Goal: Task Accomplishment & Management: Manage account settings

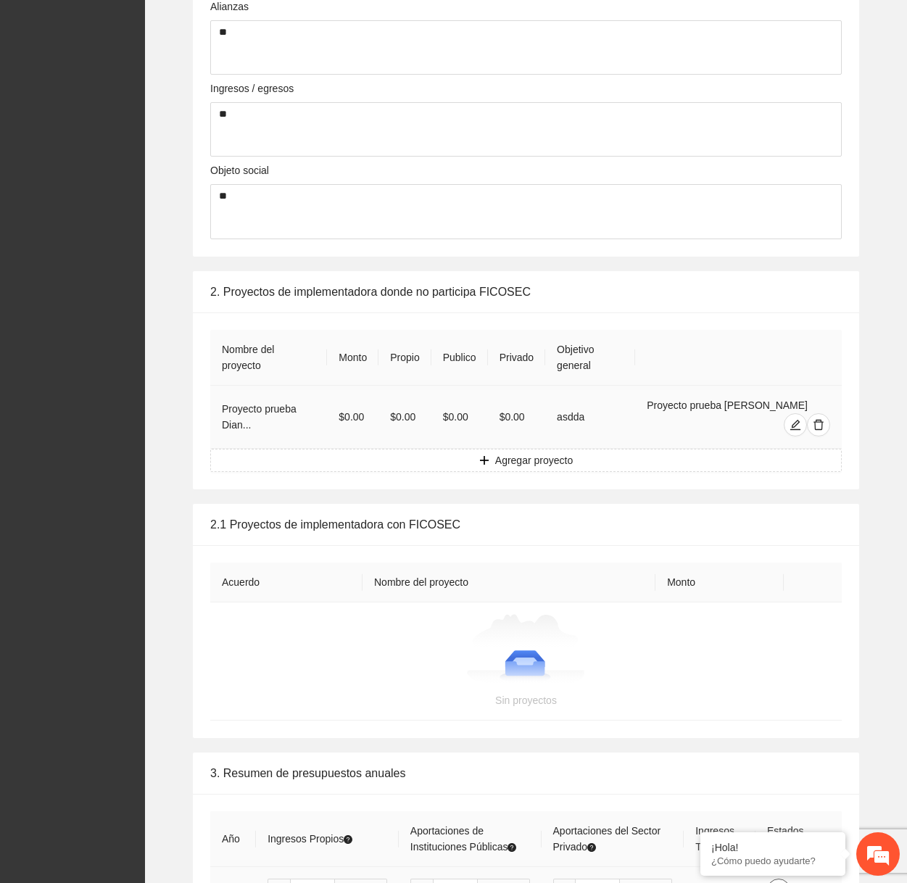
scroll to position [749, 0]
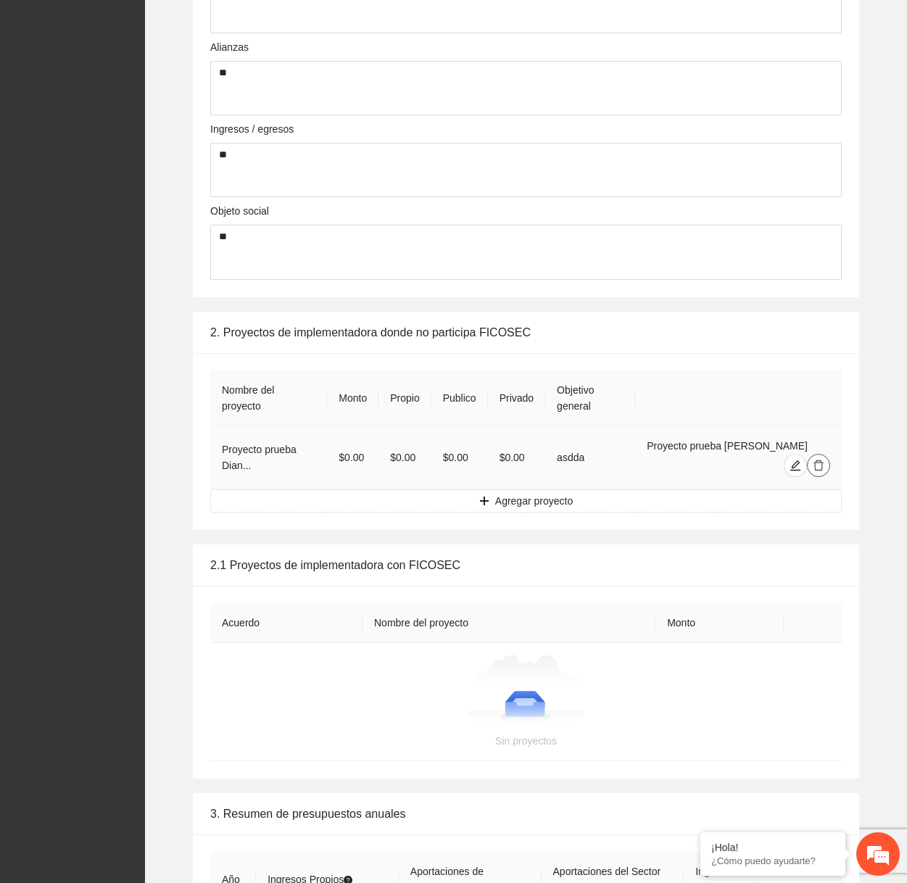
click at [819, 466] on icon "delete" at bounding box center [819, 466] width 12 height 12
click at [867, 412] on button "Eliminar" at bounding box center [865, 420] width 49 height 17
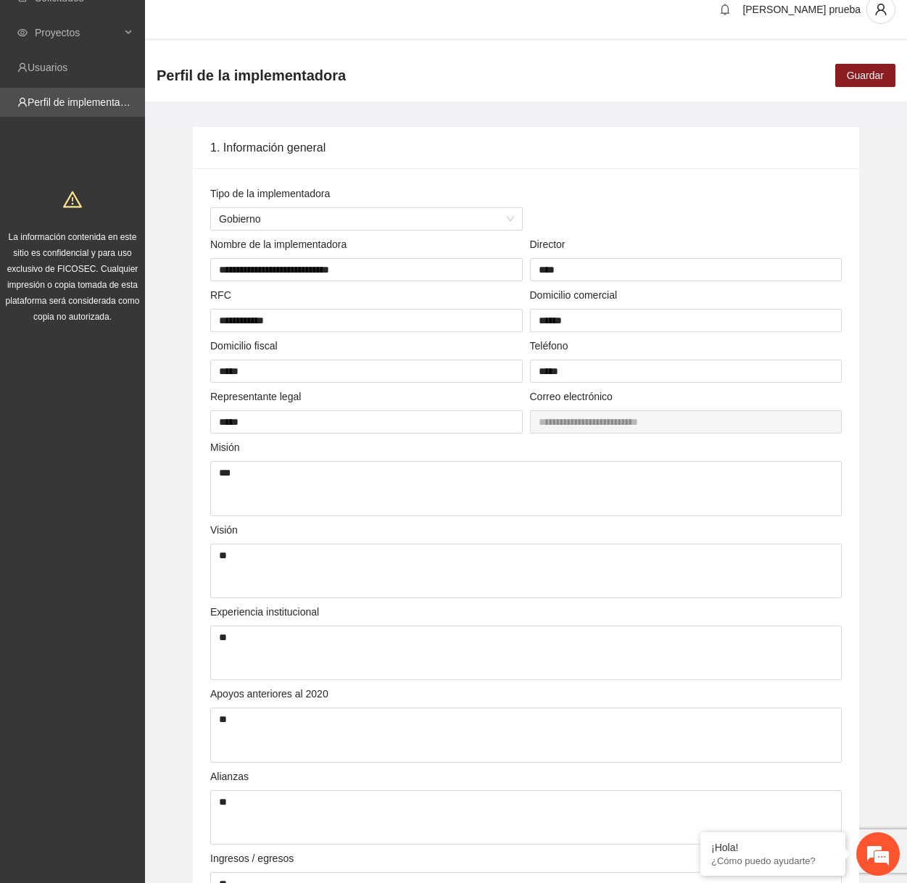
scroll to position [0, 0]
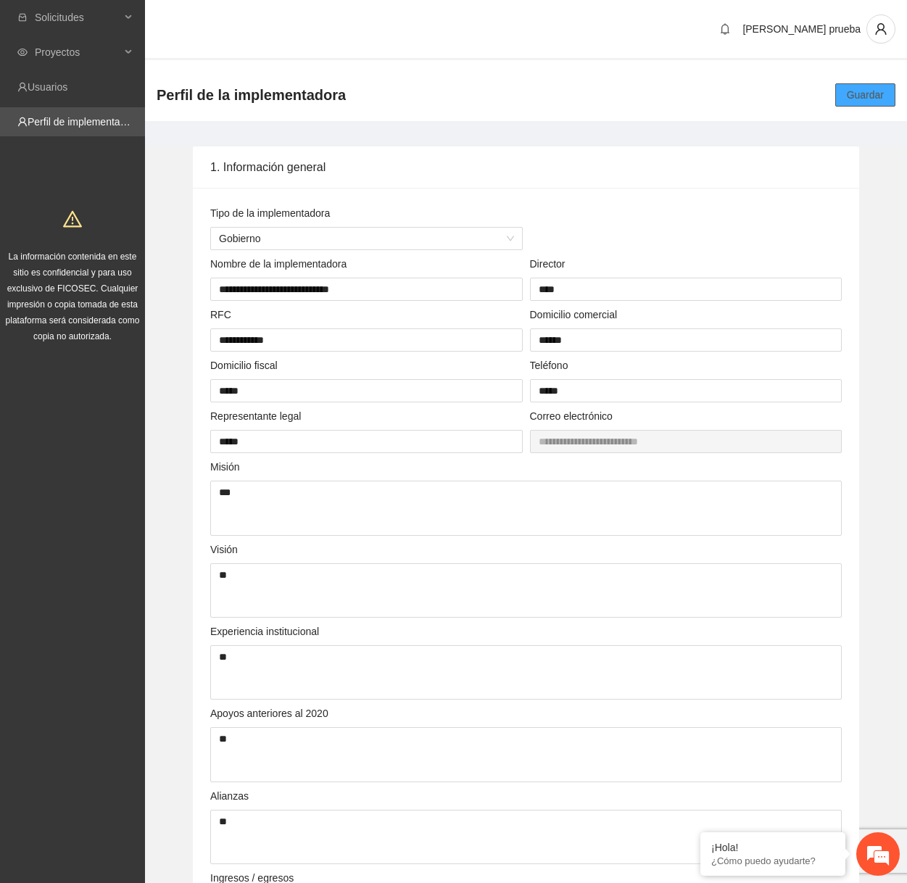
click at [859, 94] on span "Guardar" at bounding box center [865, 95] width 37 height 16
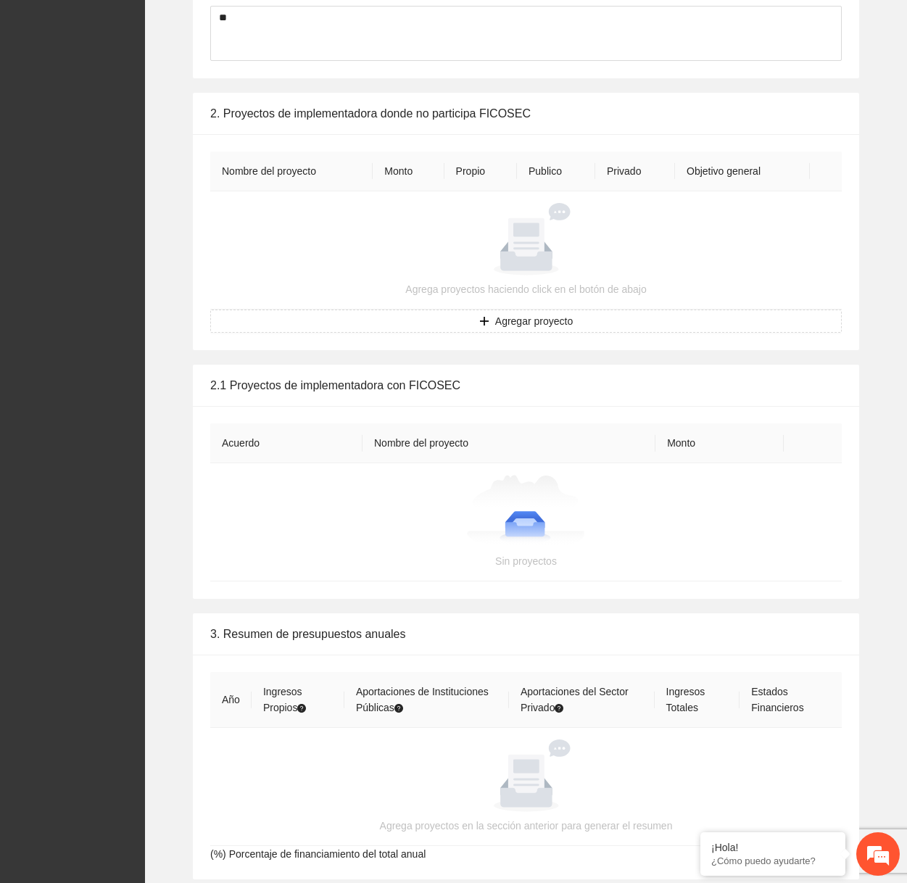
click at [642, 304] on td "Agrega proyectos haciendo click en el botón de abajo" at bounding box center [525, 250] width 631 height 118
click at [639, 319] on button "Agregar proyecto" at bounding box center [525, 321] width 631 height 23
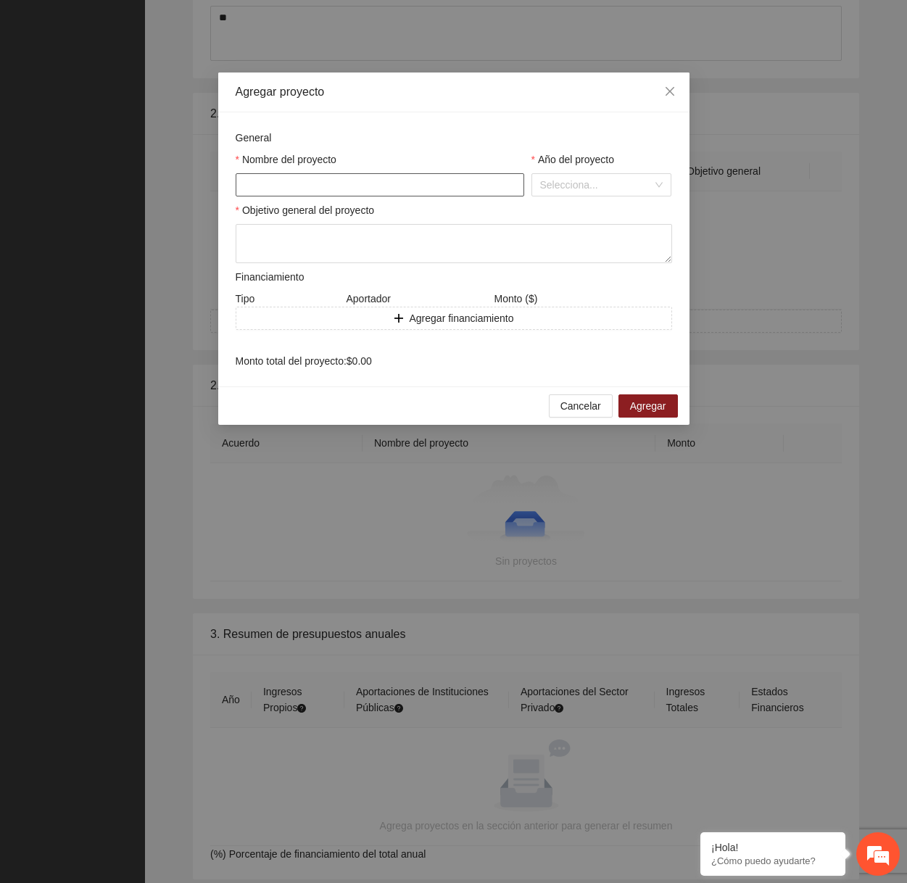
click at [396, 177] on input "text" at bounding box center [380, 184] width 289 height 23
type input "***"
click at [597, 186] on input "search" at bounding box center [596, 185] width 113 height 22
click at [577, 233] on div "2024" at bounding box center [600, 236] width 123 height 16
click at [447, 249] on textarea at bounding box center [454, 243] width 436 height 39
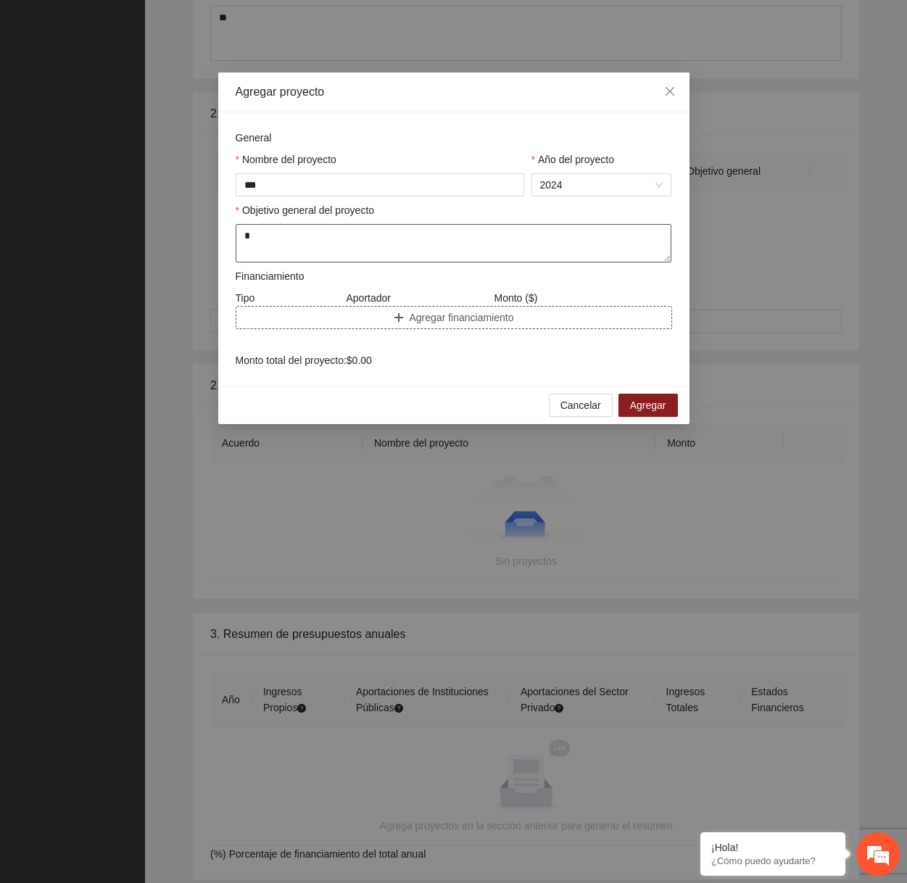
type textarea "*"
click at [426, 312] on span "Agregar financiamiento" at bounding box center [462, 318] width 104 height 16
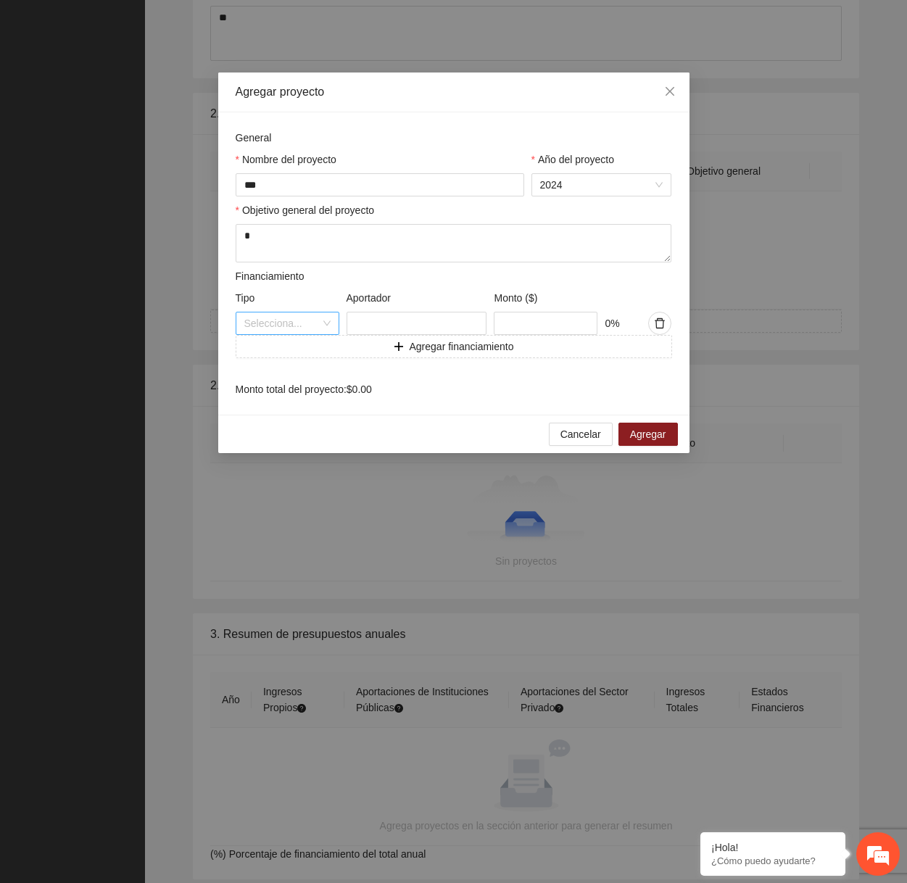
click at [297, 326] on input "search" at bounding box center [282, 323] width 76 height 22
click at [288, 375] on div "Propio" at bounding box center [287, 376] width 86 height 16
click at [543, 328] on input "text" at bounding box center [546, 323] width 104 height 23
type input "***"
click at [646, 441] on span "Agregar" at bounding box center [648, 434] width 36 height 16
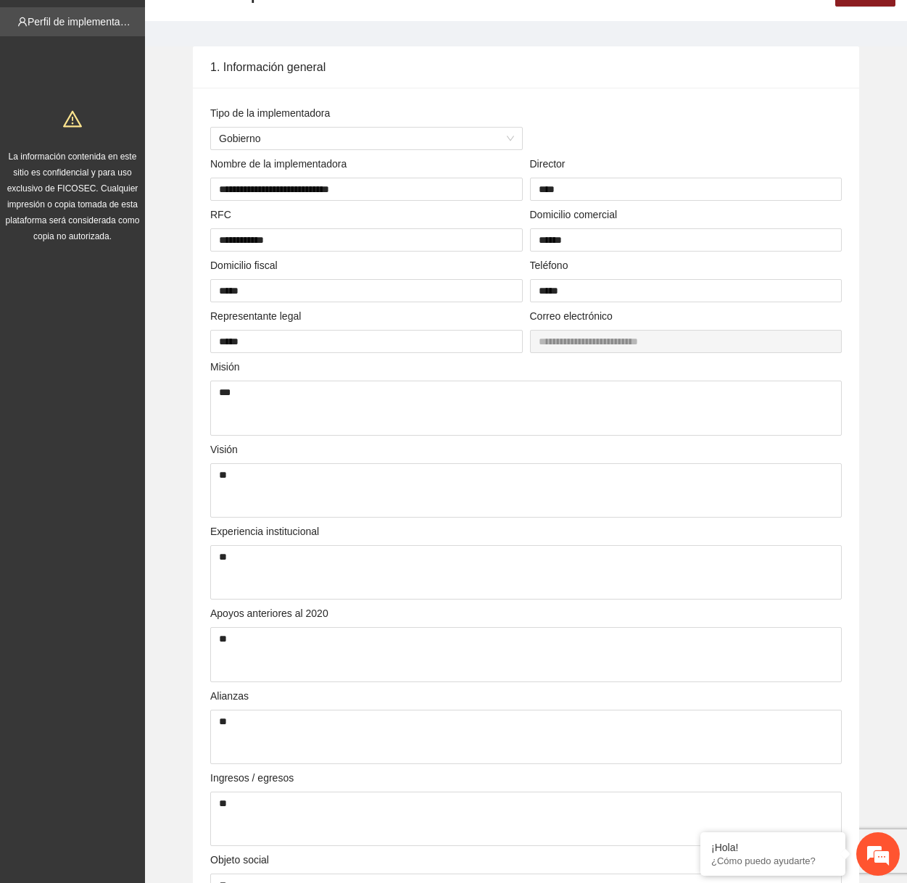
scroll to position [42, 0]
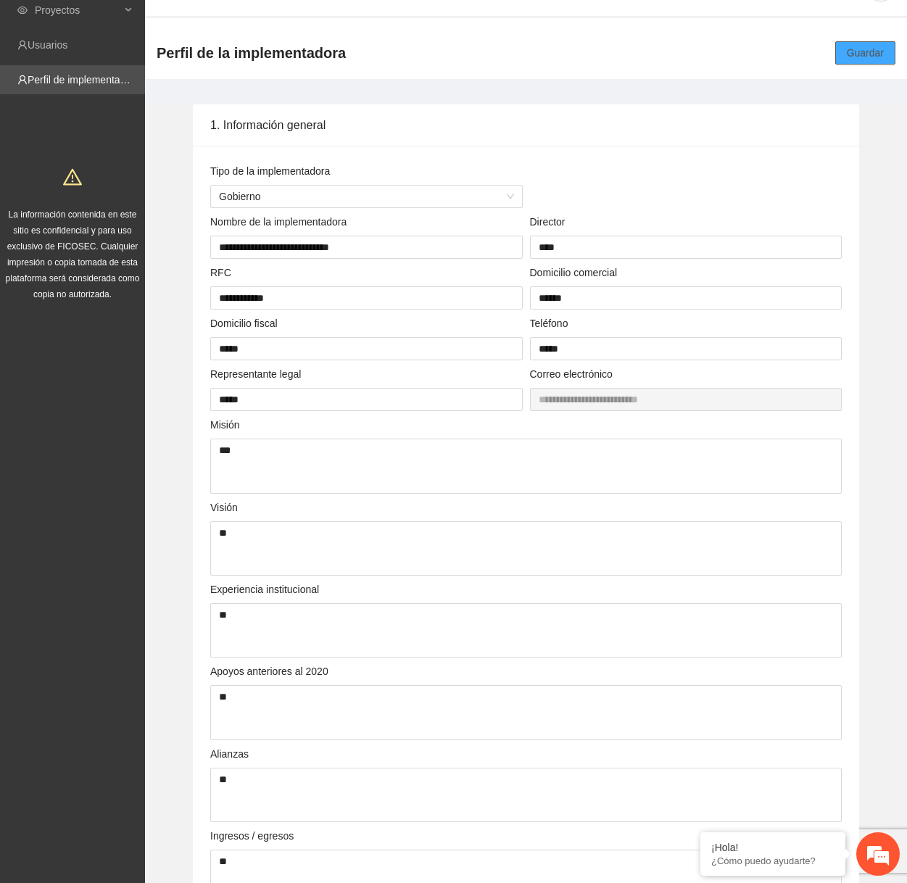
click at [863, 45] on span "Guardar" at bounding box center [865, 53] width 37 height 16
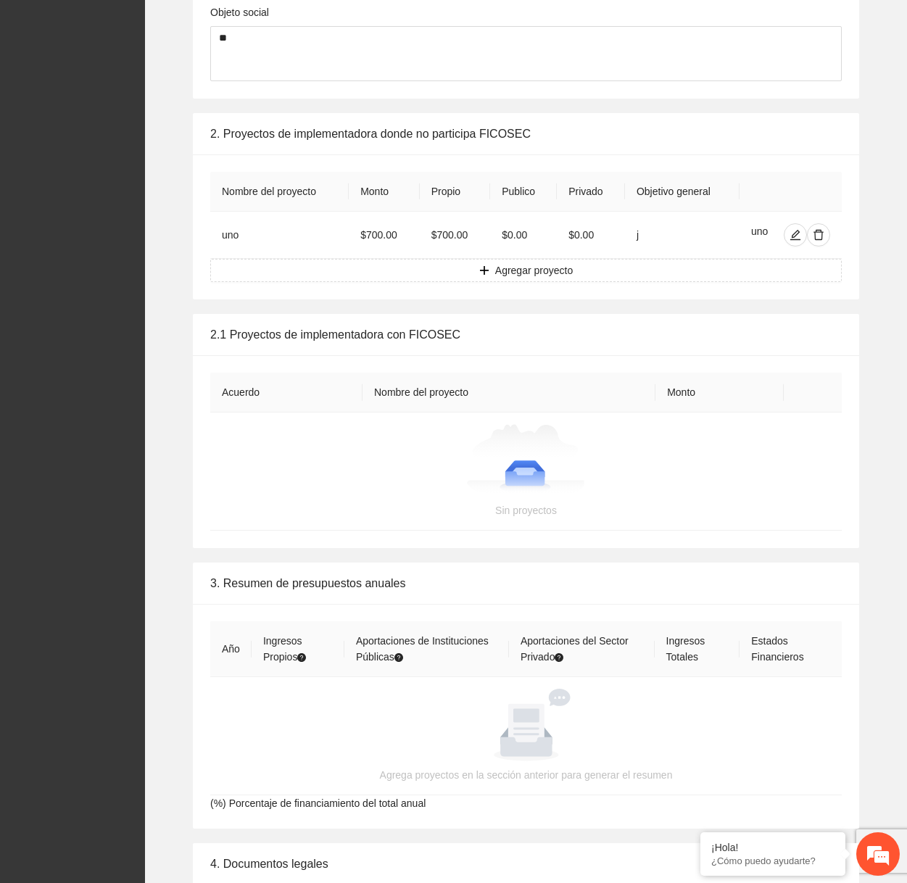
scroll to position [952, 0]
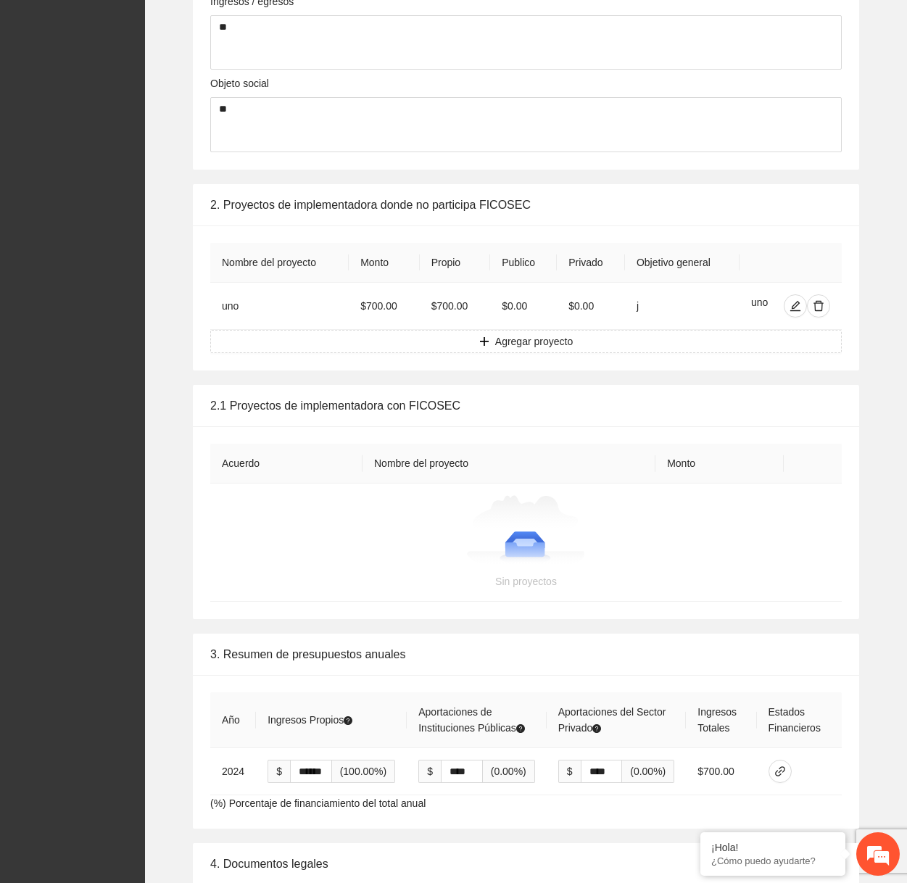
scroll to position [920, 0]
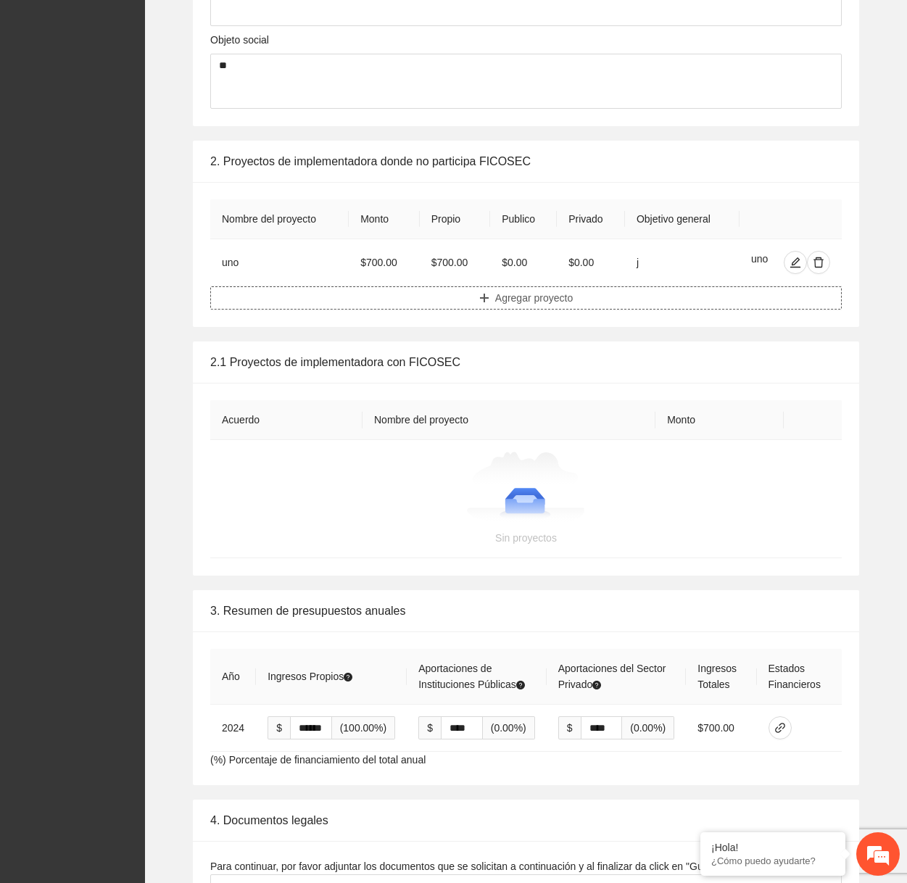
click at [591, 303] on button "Agregar proyecto" at bounding box center [525, 297] width 631 height 23
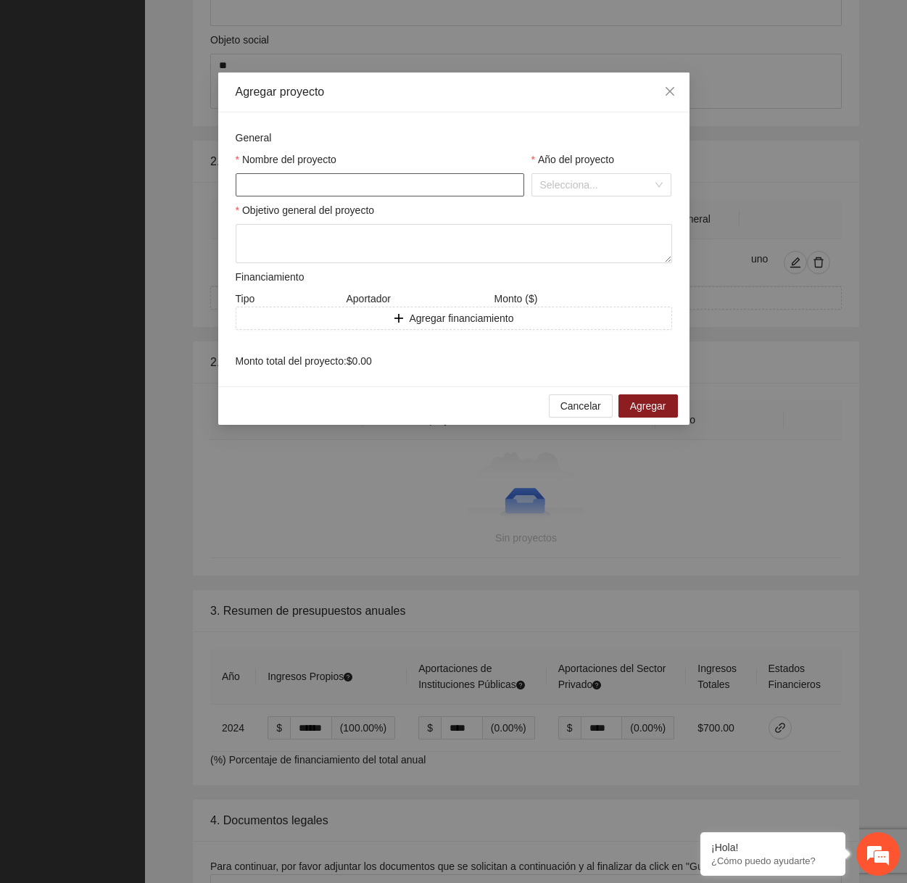
click at [390, 190] on input "text" at bounding box center [380, 184] width 289 height 23
type input "****"
click at [573, 190] on input "search" at bounding box center [596, 185] width 113 height 22
click at [562, 266] on div "2023" at bounding box center [600, 260] width 123 height 16
click at [443, 244] on textarea at bounding box center [454, 243] width 436 height 39
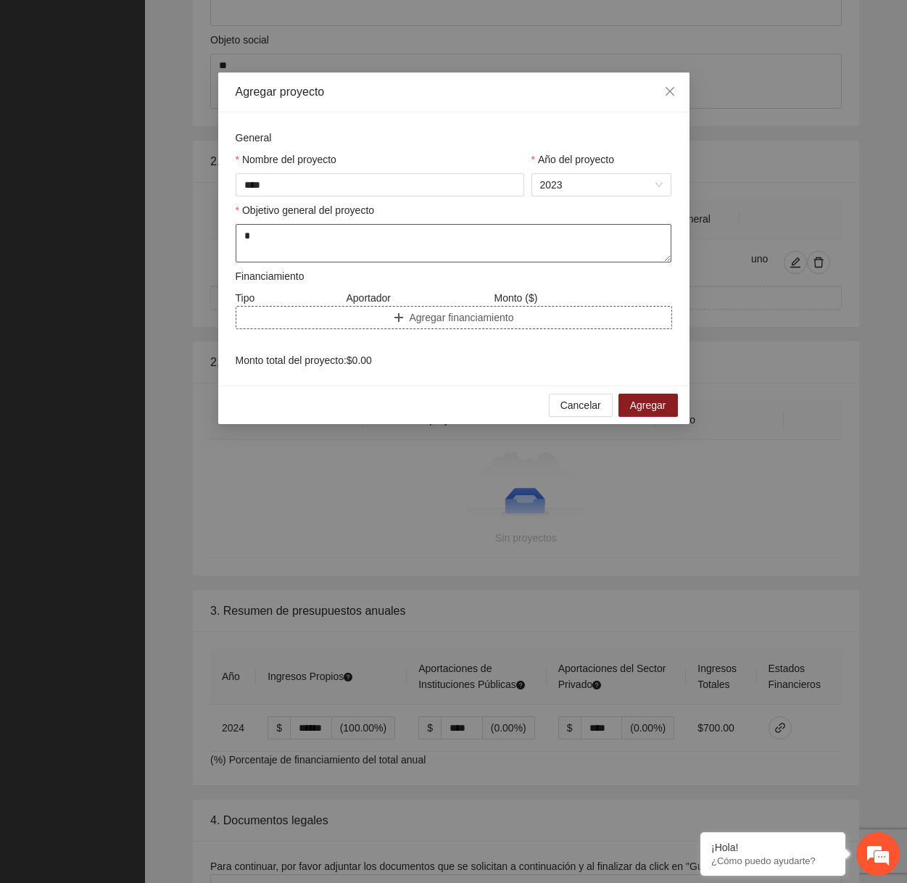
type textarea "*"
click at [376, 314] on button "Agregar financiamiento" at bounding box center [454, 317] width 436 height 23
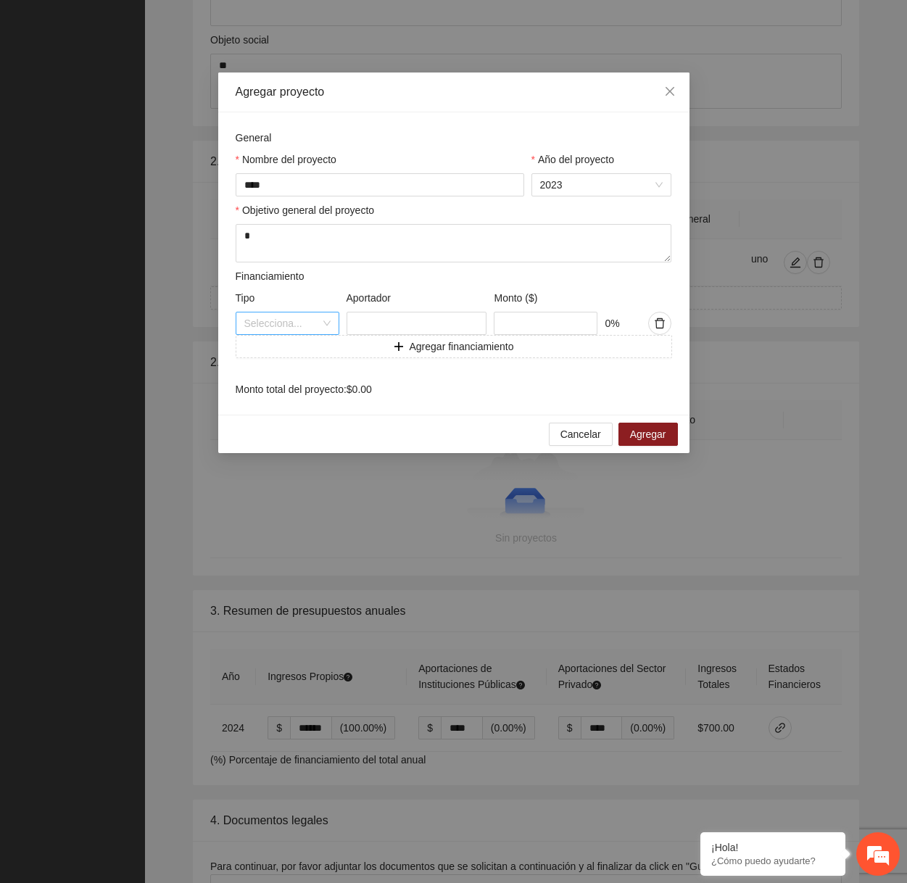
click at [294, 325] on input "search" at bounding box center [282, 323] width 76 height 22
click at [280, 397] on div "Privado" at bounding box center [287, 399] width 86 height 16
click at [296, 333] on span "Privado" at bounding box center [287, 323] width 86 height 22
click at [286, 341] on div "Público" at bounding box center [287, 352] width 104 height 23
click at [383, 319] on input "text" at bounding box center [417, 323] width 141 height 23
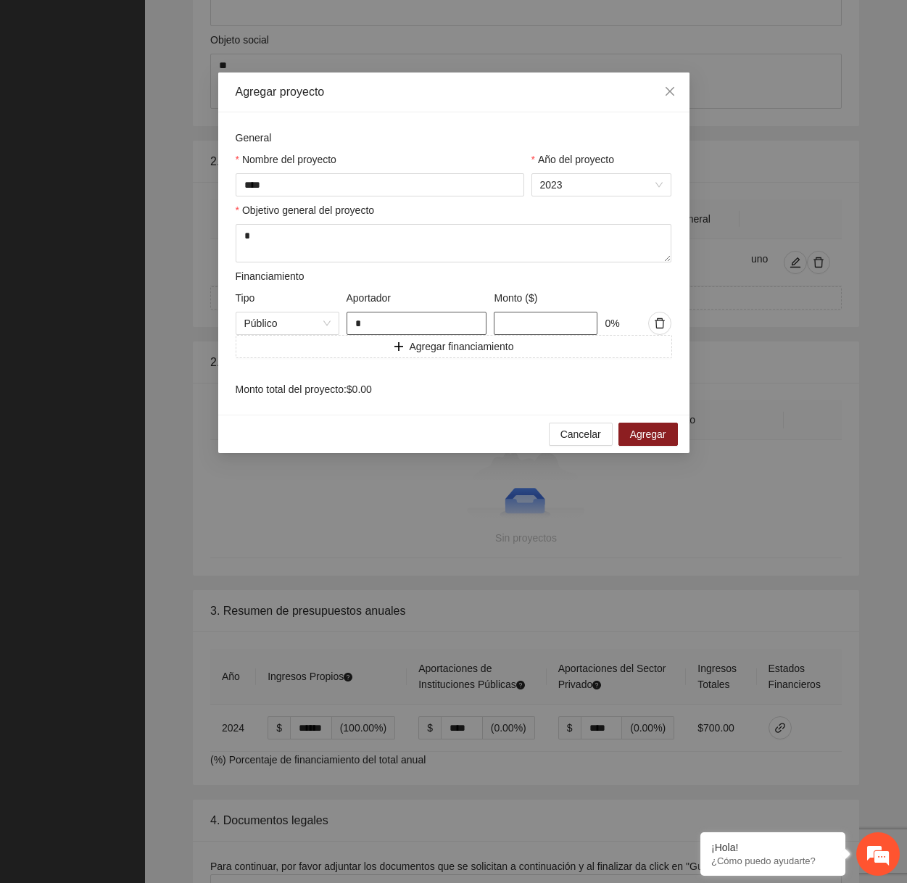
type input "*"
click at [520, 323] on input "text" at bounding box center [546, 323] width 104 height 23
type input "***"
click at [667, 441] on button "Agregar" at bounding box center [647, 434] width 59 height 23
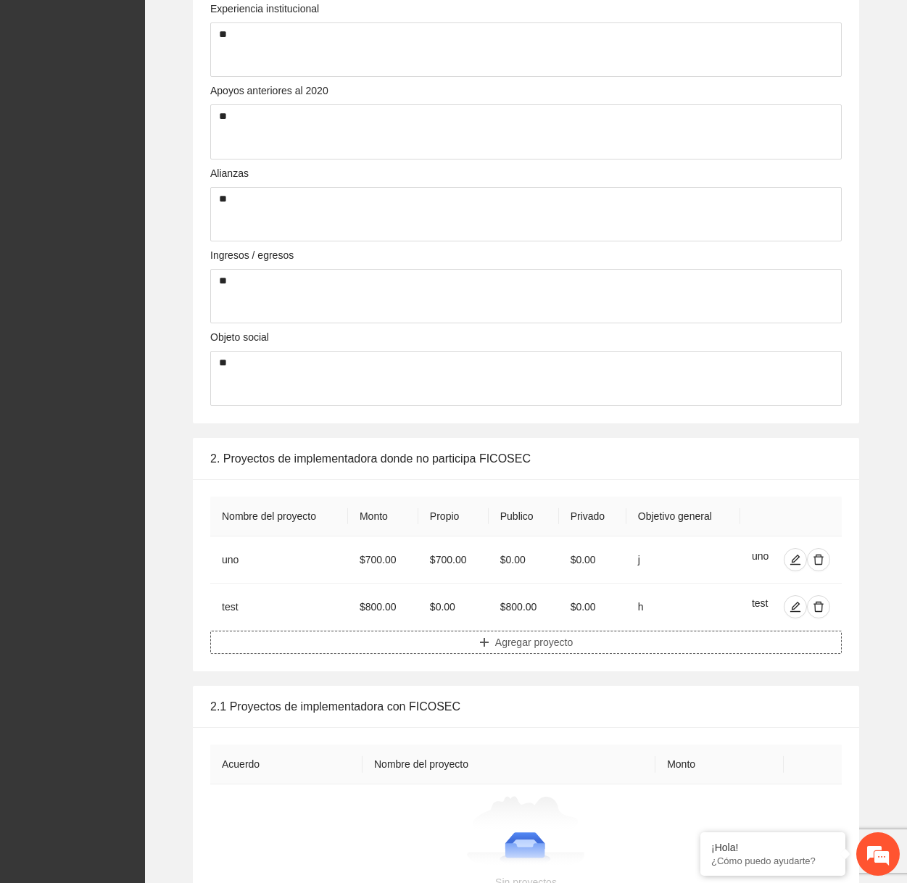
scroll to position [0, 0]
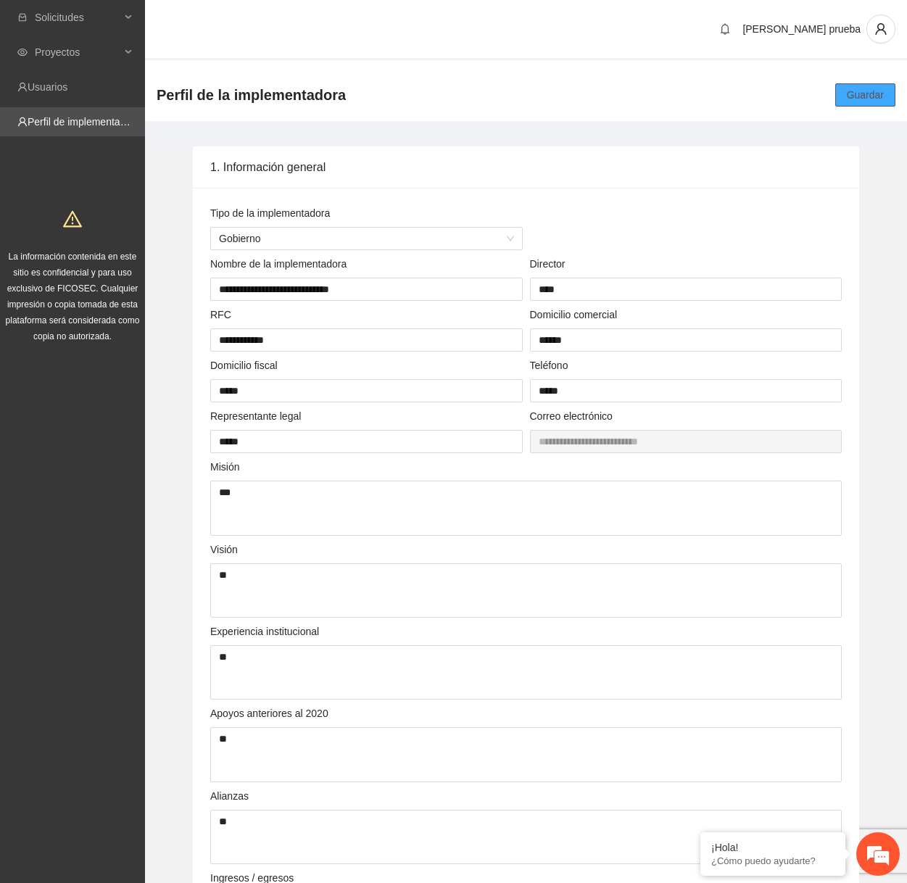
click at [863, 99] on span "Guardar" at bounding box center [865, 95] width 37 height 16
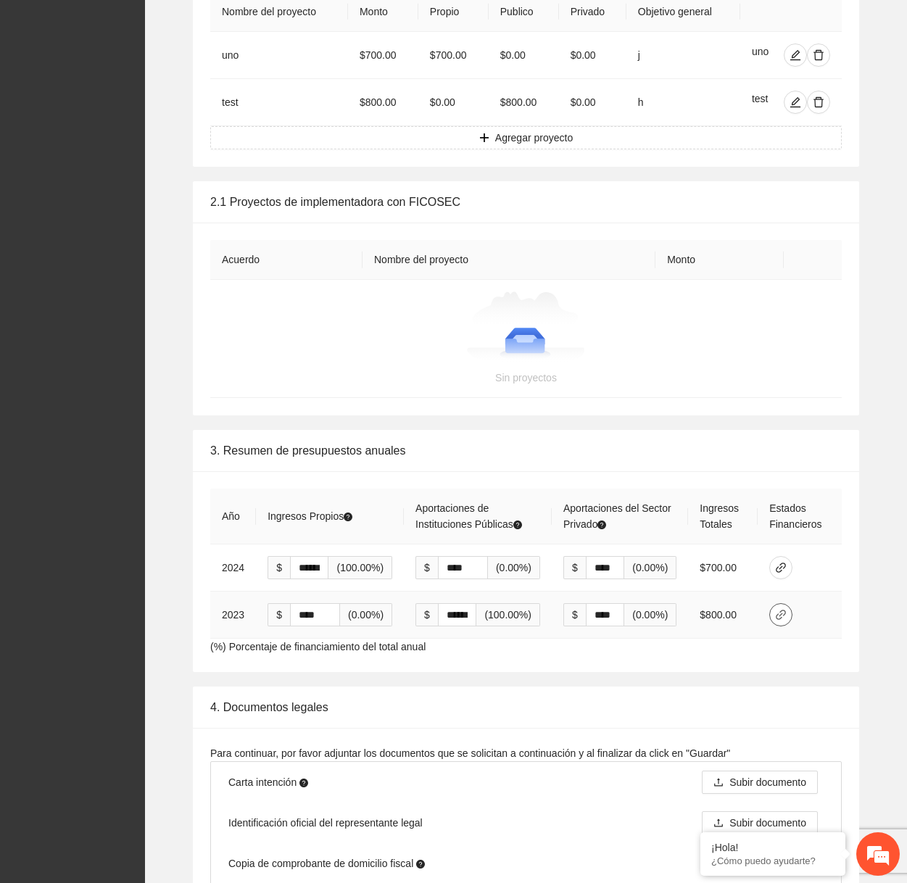
click at [777, 615] on icon "link" at bounding box center [781, 615] width 12 height 12
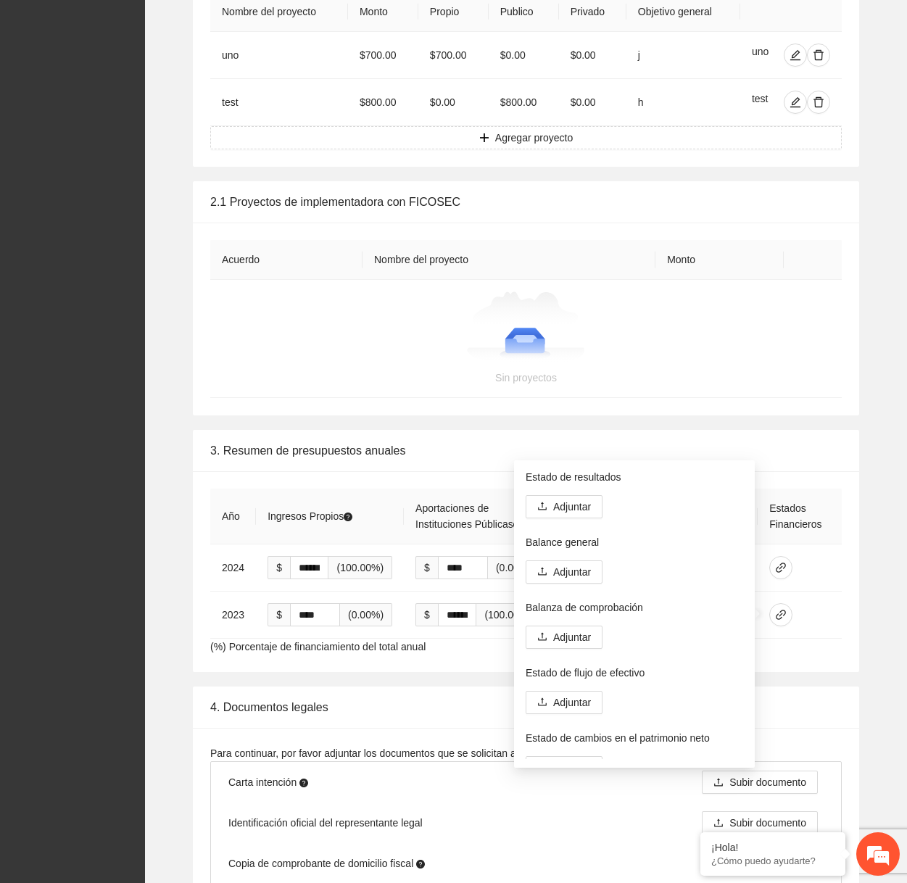
click at [704, 437] on div "3. Resumen de presupuestos anuales" at bounding box center [525, 450] width 631 height 41
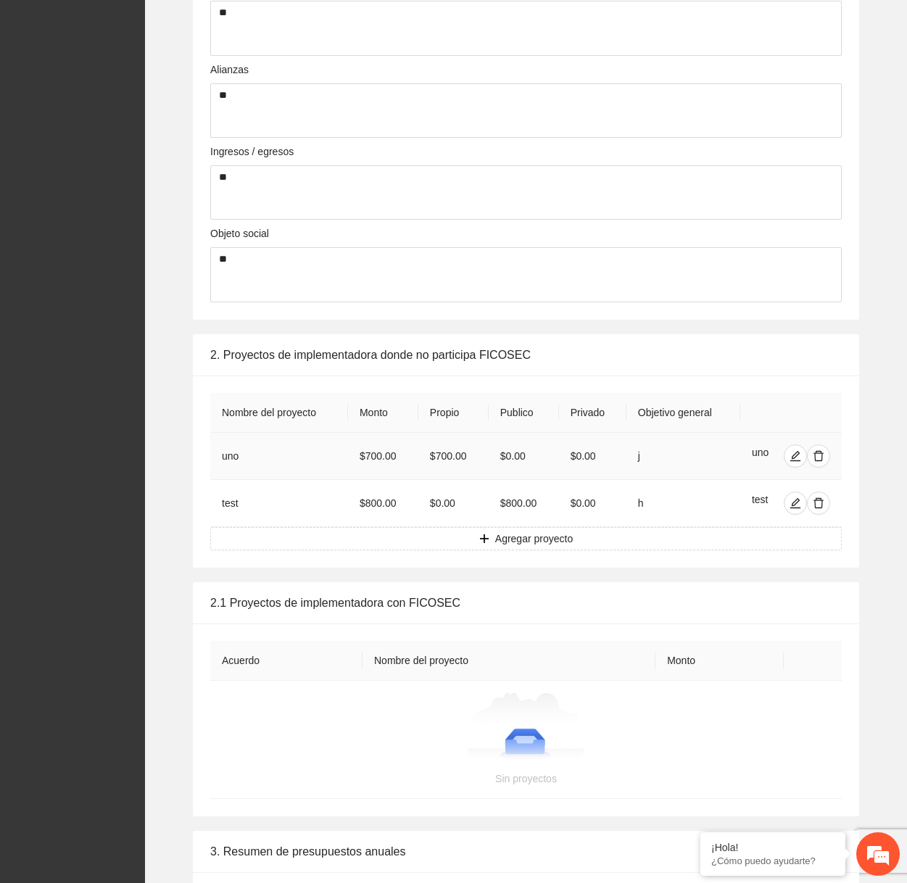
scroll to position [736, 0]
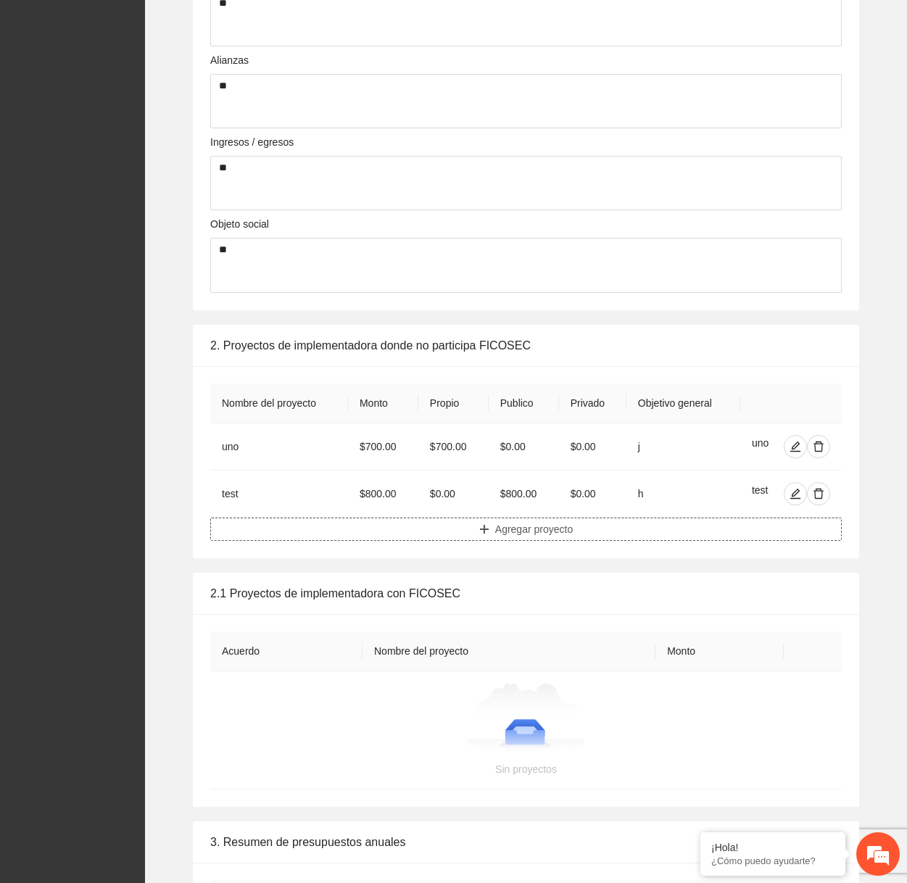
click at [586, 535] on button "Agregar proyecto" at bounding box center [525, 529] width 631 height 23
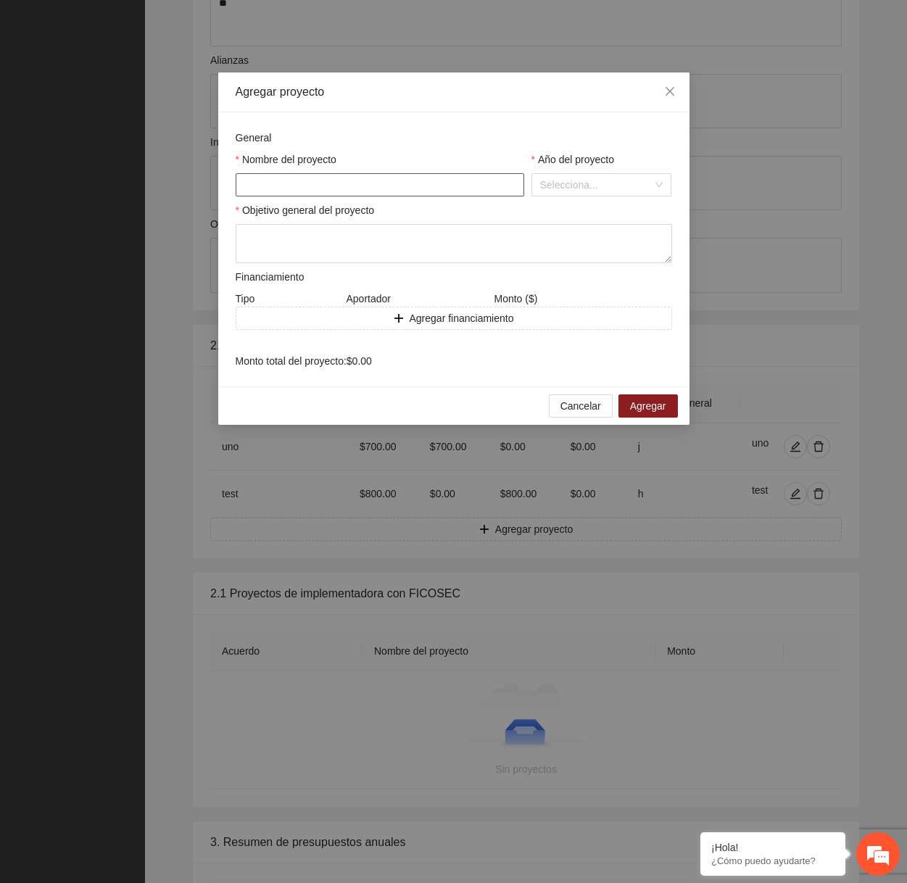
click at [443, 183] on input "text" at bounding box center [380, 184] width 289 height 23
type input "********"
click at [559, 183] on input "search" at bounding box center [596, 185] width 113 height 22
click at [564, 333] on div "2020" at bounding box center [600, 331] width 123 height 16
click at [401, 251] on textarea at bounding box center [454, 243] width 436 height 39
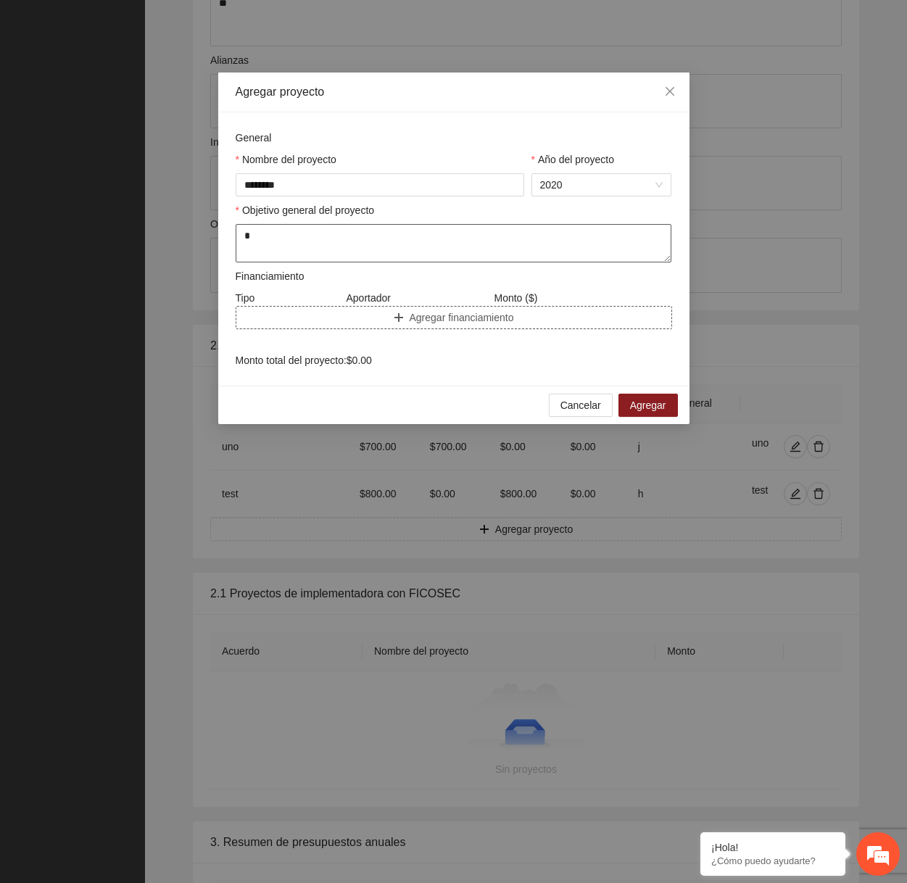
type textarea "*"
click at [346, 322] on button "Agregar financiamiento" at bounding box center [454, 317] width 436 height 23
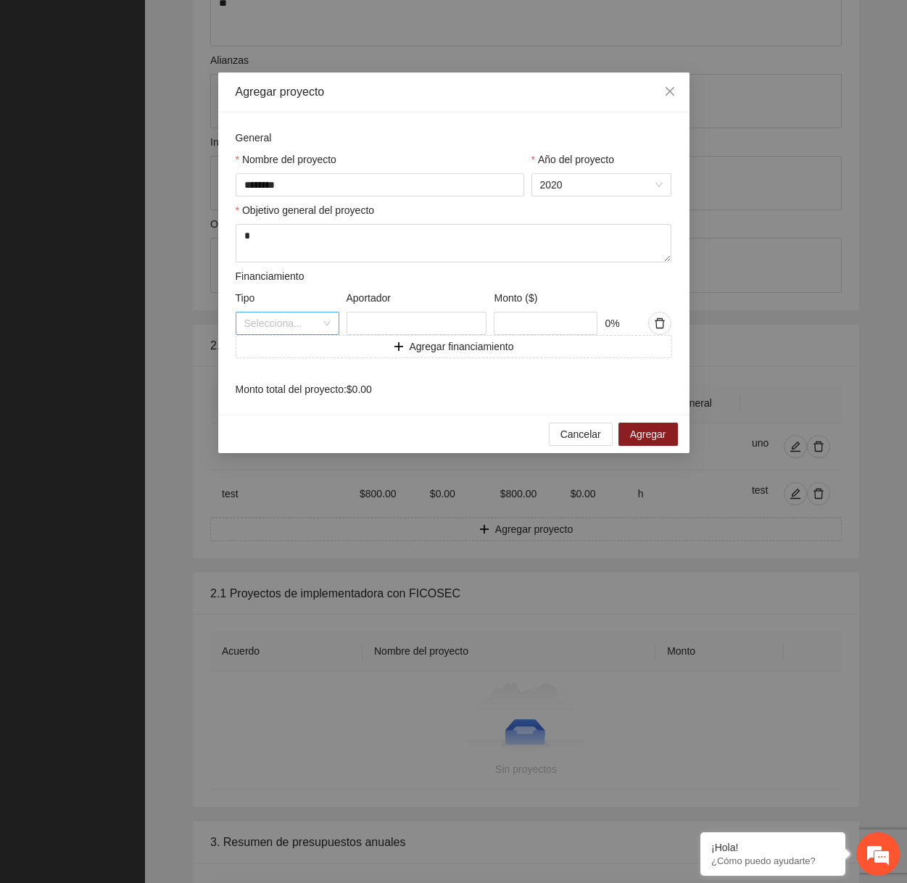
click at [304, 320] on input "search" at bounding box center [282, 323] width 76 height 22
click at [269, 373] on div "Propio" at bounding box center [287, 377] width 86 height 16
click at [561, 330] on input "text" at bounding box center [546, 323] width 104 height 23
type input "**"
click at [649, 441] on span "Agregar" at bounding box center [648, 434] width 36 height 16
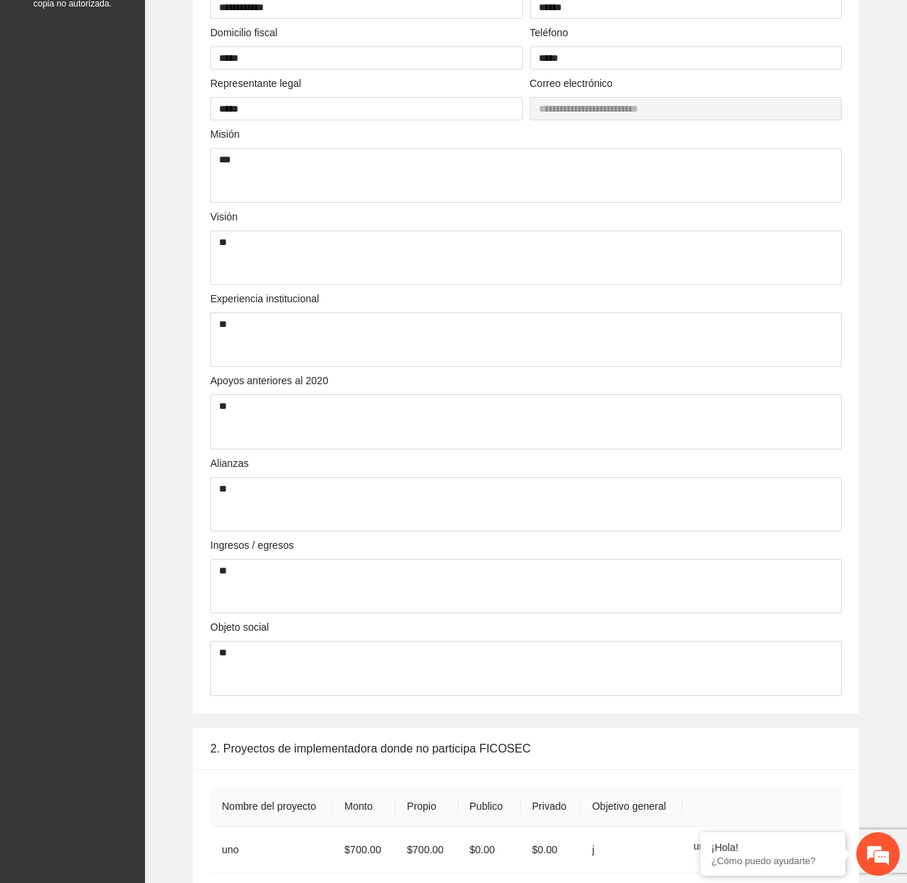
scroll to position [0, 0]
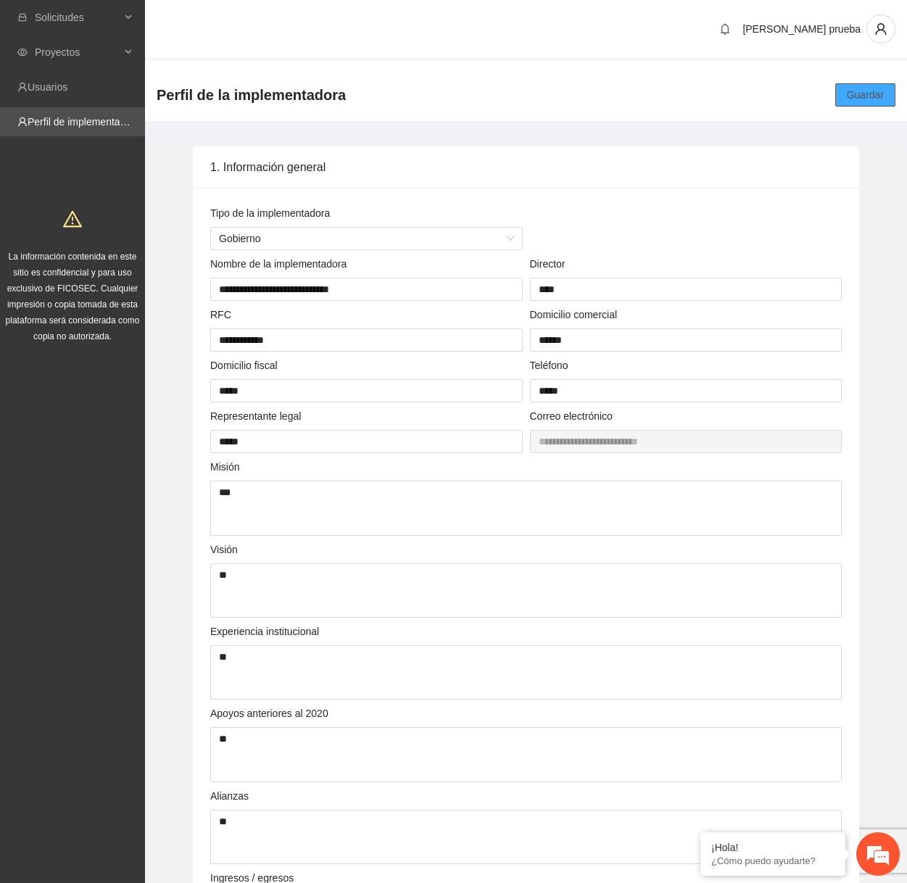
click at [865, 96] on span "Guardar" at bounding box center [865, 95] width 37 height 16
click at [879, 28] on icon "user" at bounding box center [880, 28] width 13 height 13
click at [868, 79] on span "Cerrar sesión" at bounding box center [838, 83] width 91 height 16
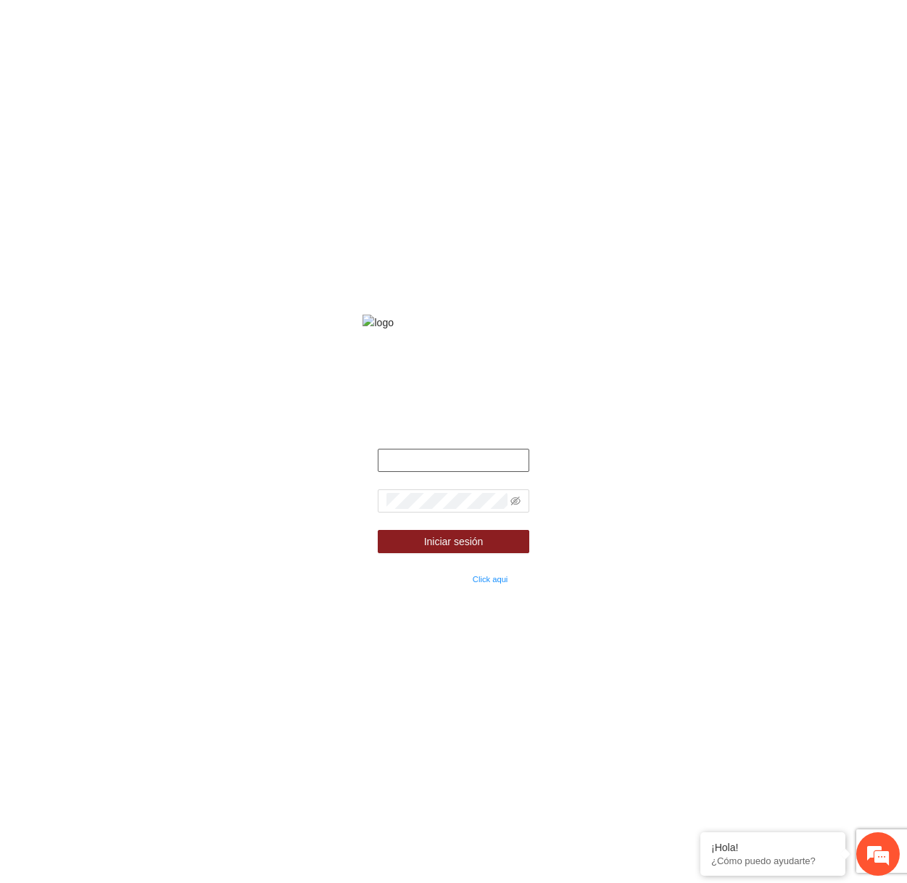
click at [501, 472] on input "text" at bounding box center [453, 460] width 151 height 23
click at [478, 472] on input "text" at bounding box center [453, 460] width 151 height 23
type input "**********"
click at [513, 506] on icon "eye-invisible" at bounding box center [515, 501] width 10 height 10
click at [378, 530] on button "Iniciar sesión" at bounding box center [453, 541] width 151 height 23
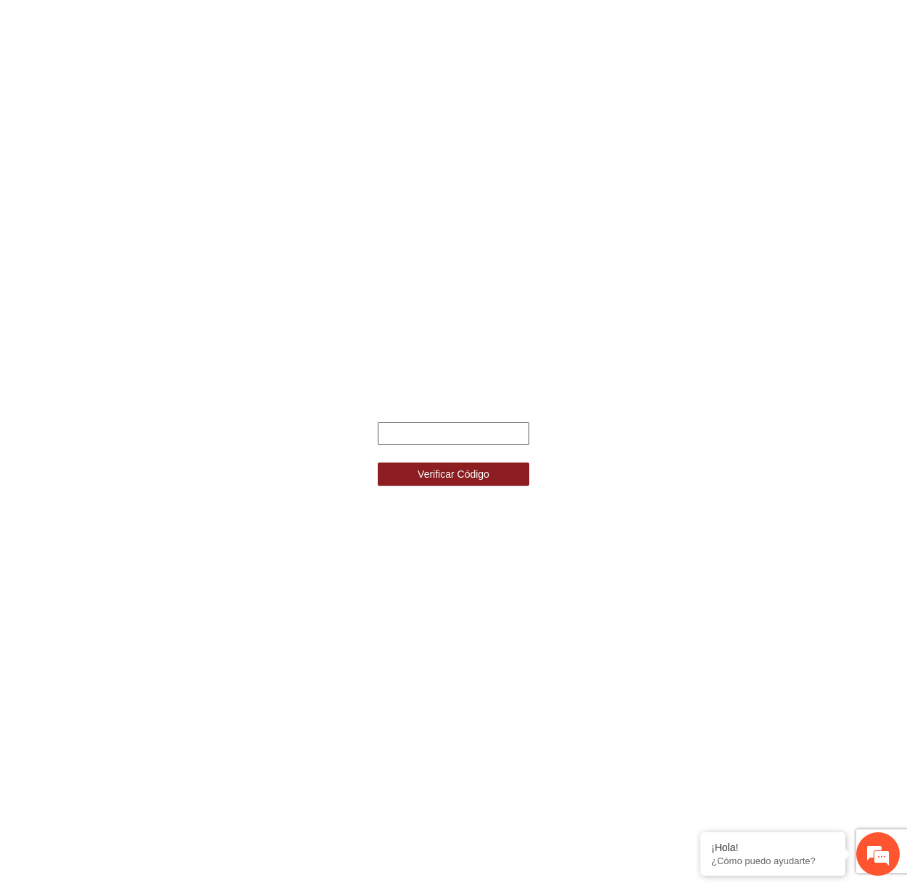
click at [477, 436] on input "text" at bounding box center [453, 433] width 151 height 23
type input "******"
click at [378, 462] on button "Verificar Código" at bounding box center [453, 473] width 151 height 23
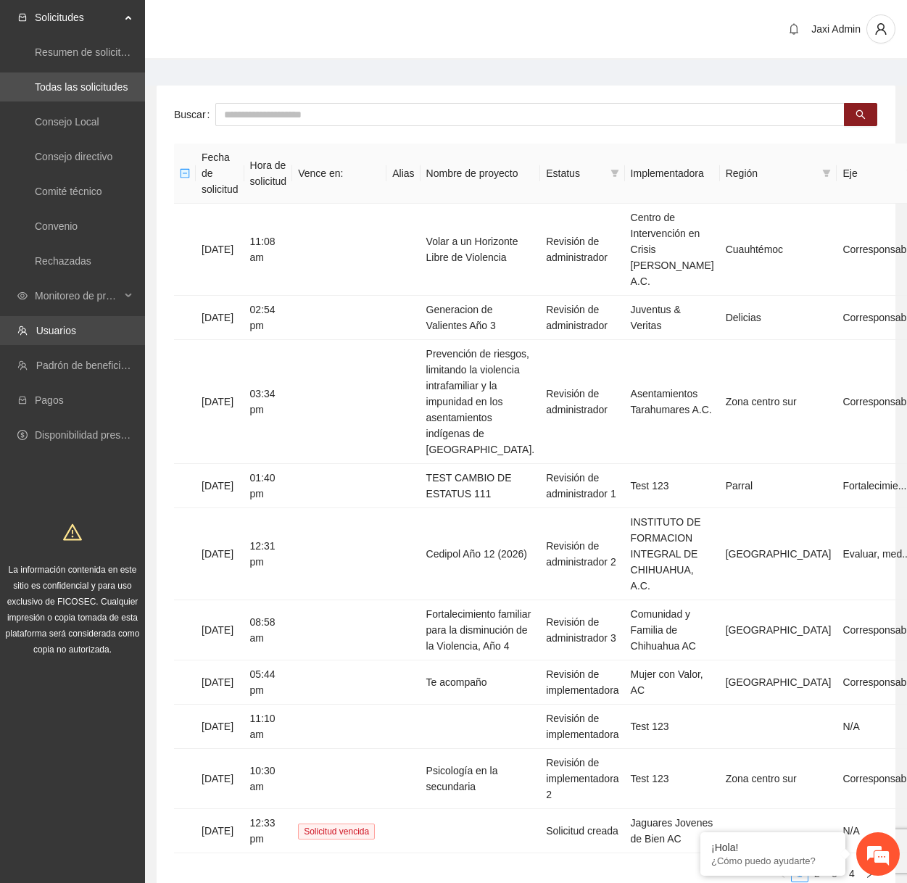
click at [67, 327] on link "Usuarios" at bounding box center [56, 331] width 40 height 12
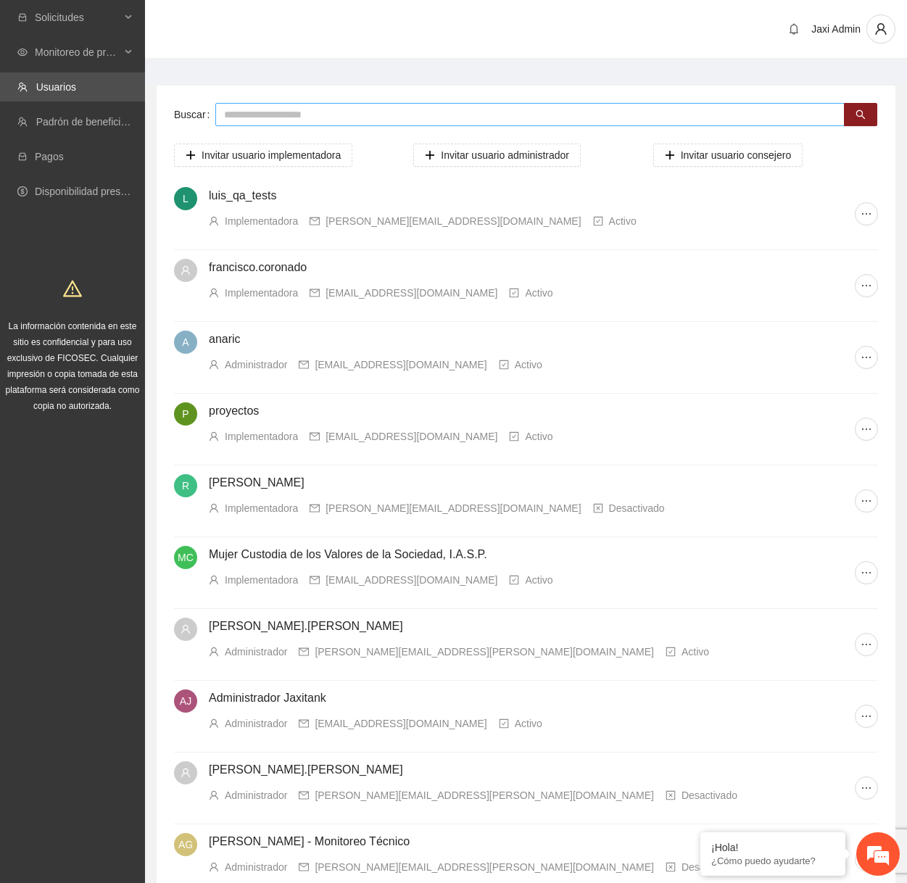
click at [565, 117] on input "text" at bounding box center [529, 114] width 629 height 23
paste input "**********"
type input "**********"
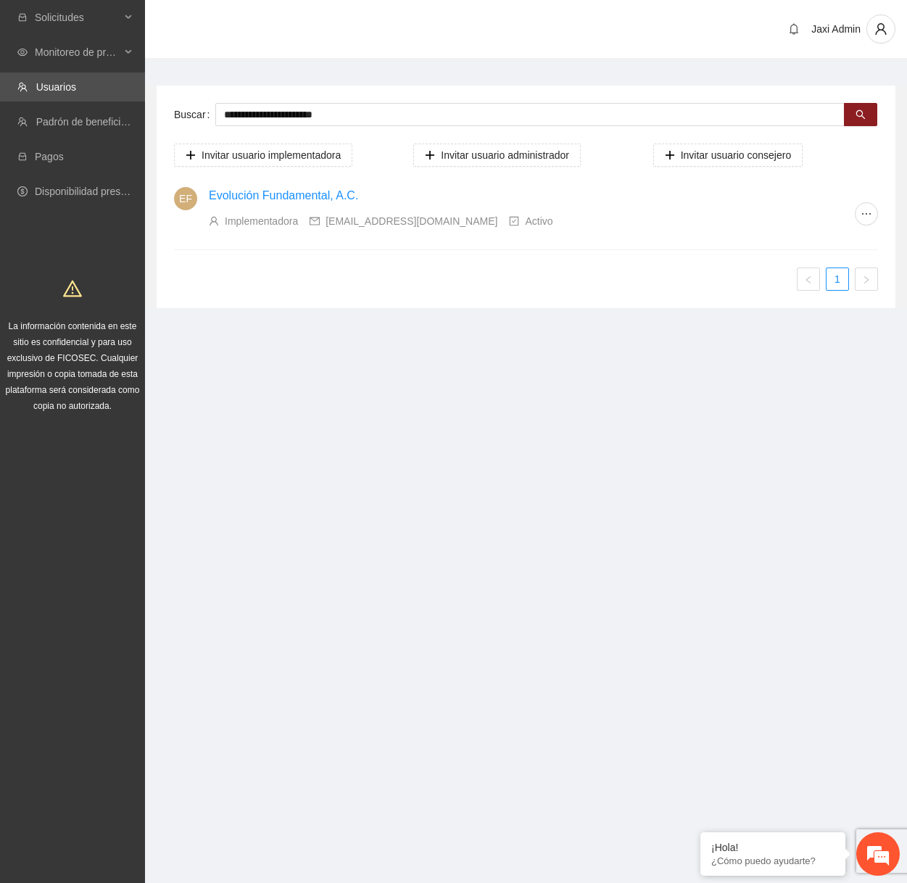
click at [230, 196] on link "Evolución Fundamental, A.C." at bounding box center [283, 195] width 149 height 12
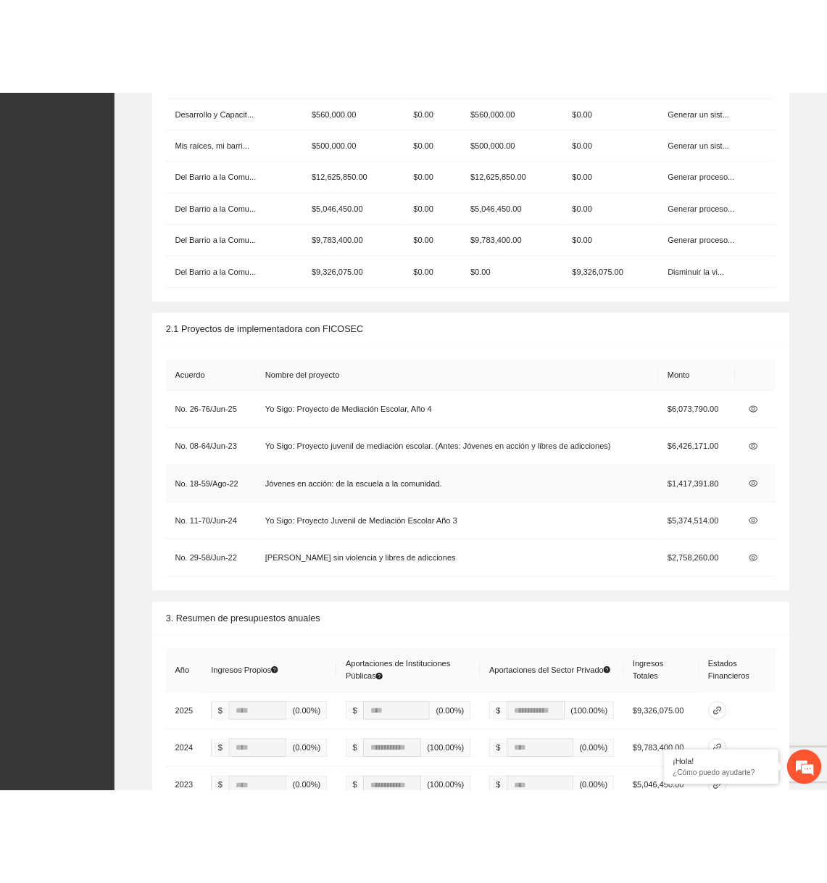
scroll to position [3921, 0]
